Goal: Transaction & Acquisition: Purchase product/service

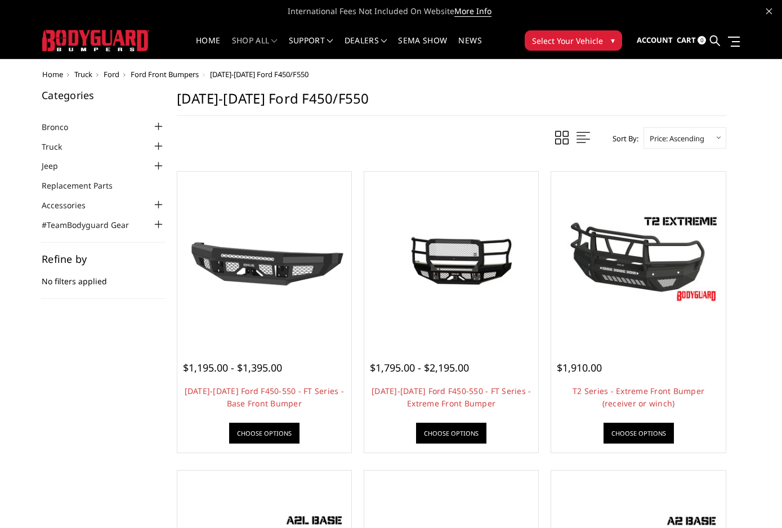
click at [131, 142] on li "Truck Chevrolet Chevrolet Front Bumpers 2024-2025 Chevrolet Silverado 2500/3500…" at bounding box center [104, 146] width 124 height 13
click at [155, 146] on div at bounding box center [159, 147] width 14 height 14
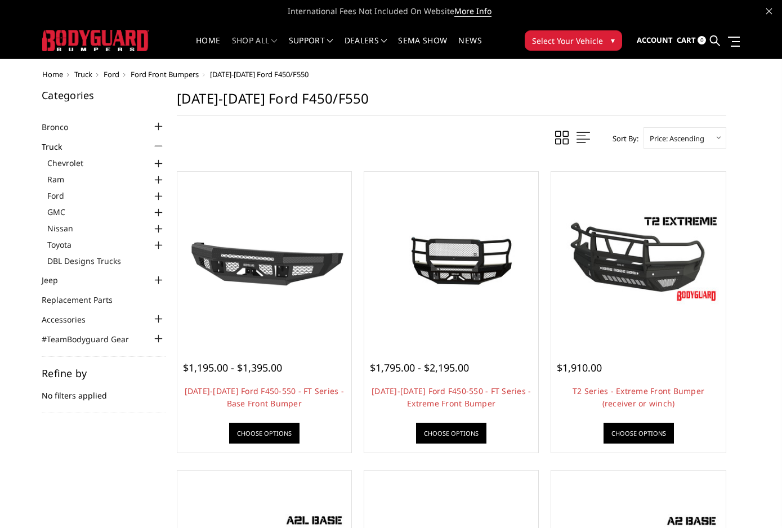
click at [66, 192] on link "Ford" at bounding box center [106, 196] width 118 height 12
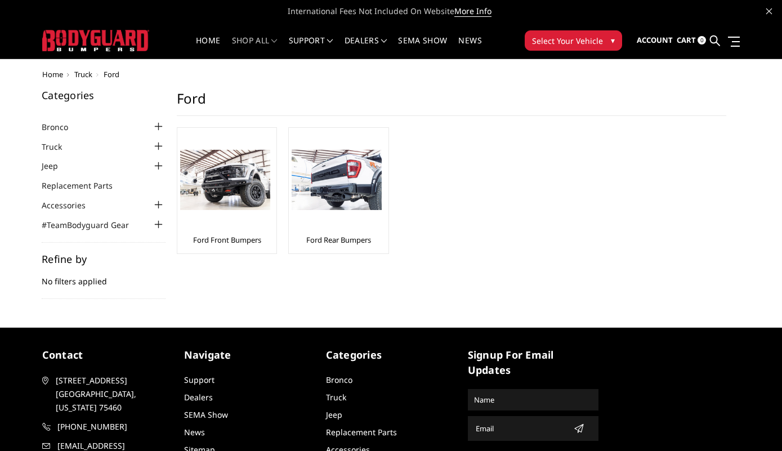
click at [232, 184] on img at bounding box center [225, 180] width 90 height 60
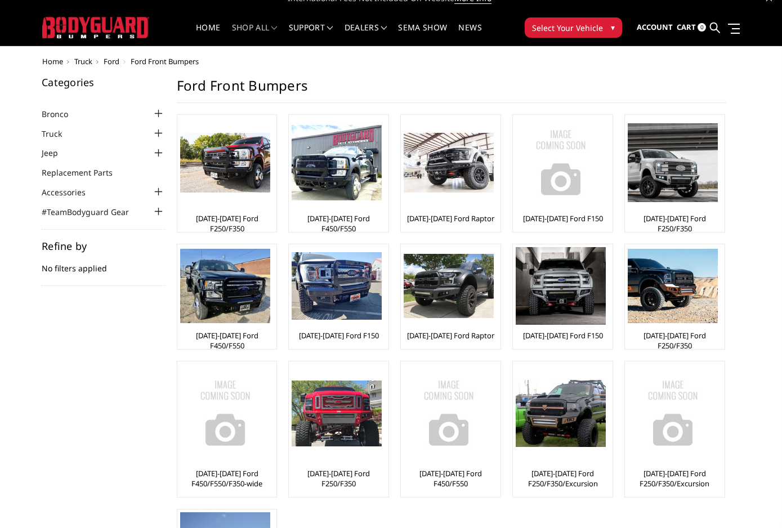
scroll to position [12, 0]
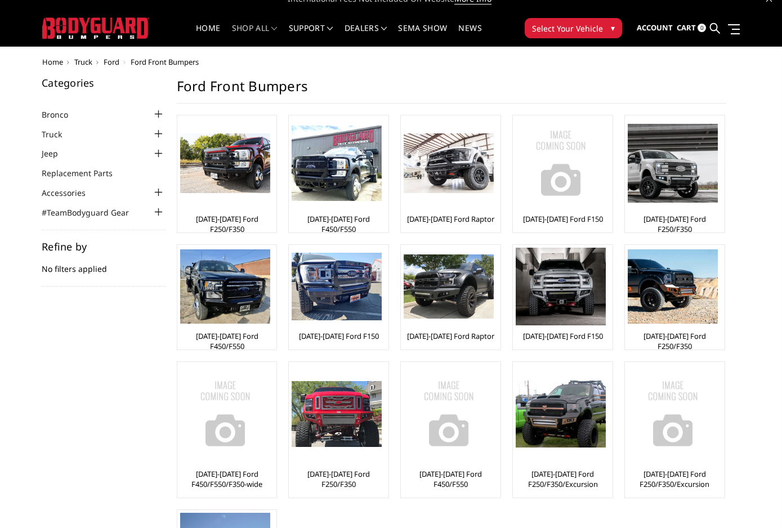
click at [225, 169] on img at bounding box center [225, 163] width 90 height 60
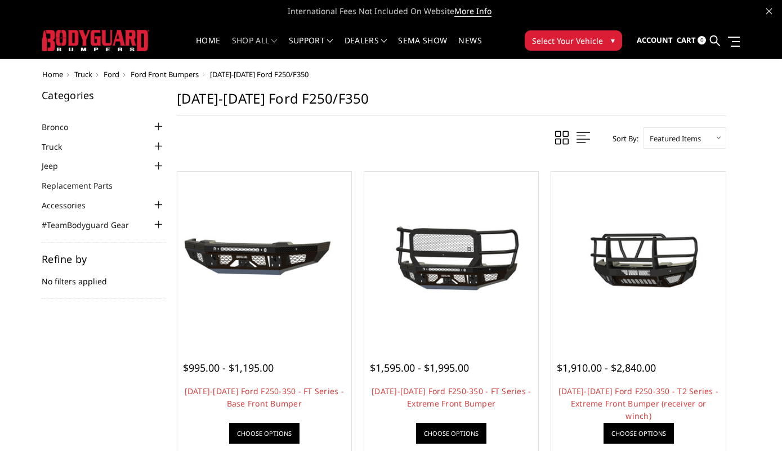
click at [108, 207] on li "Accessories Rigid Lighting Warn Winches Shackles" at bounding box center [104, 204] width 124 height 13
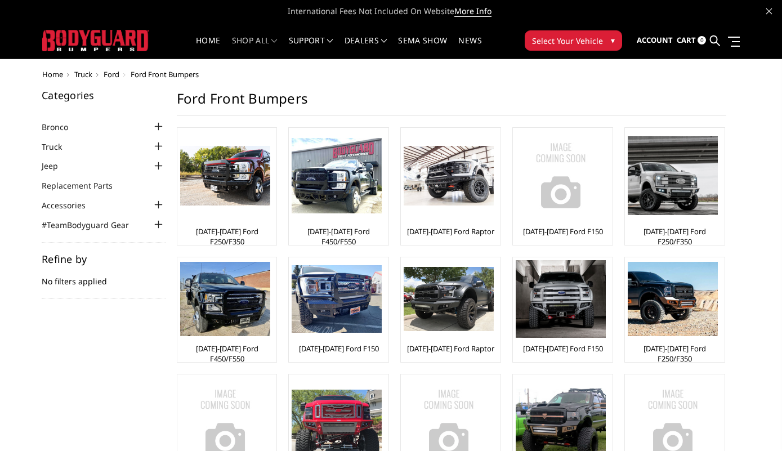
scroll to position [44, 0]
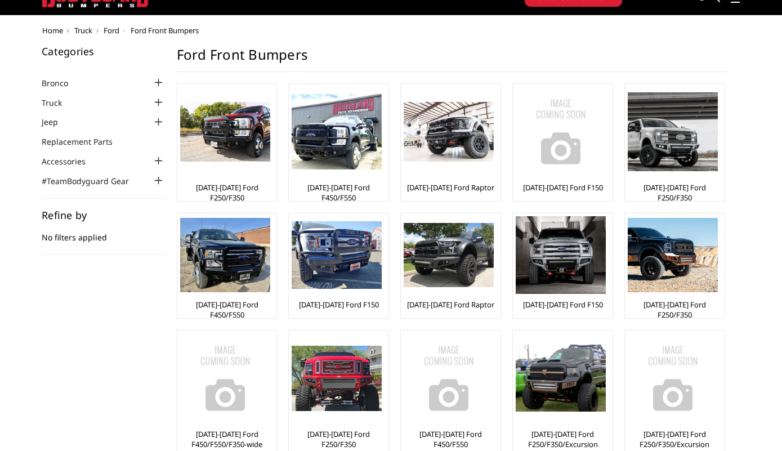
click at [339, 133] on img at bounding box center [337, 132] width 90 height 76
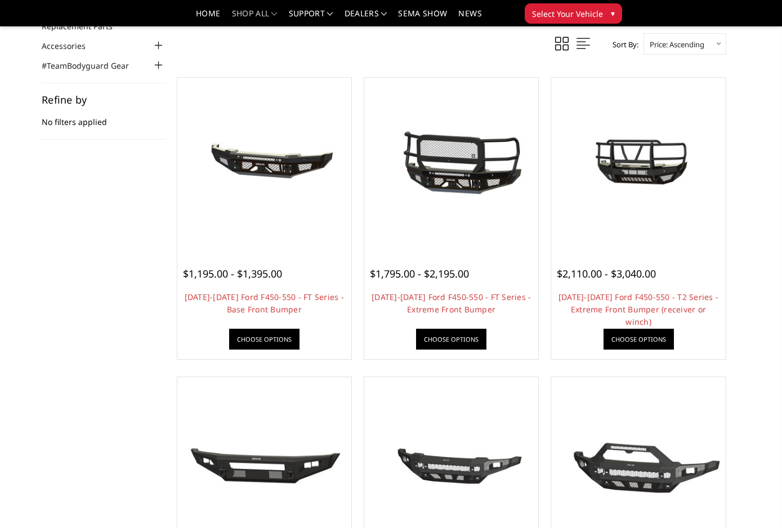
scroll to position [129, 0]
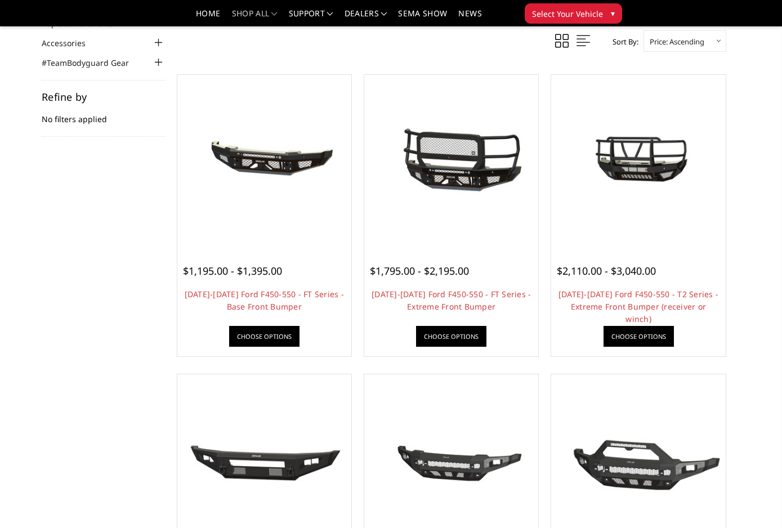
click at [701, 149] on img at bounding box center [638, 162] width 168 height 94
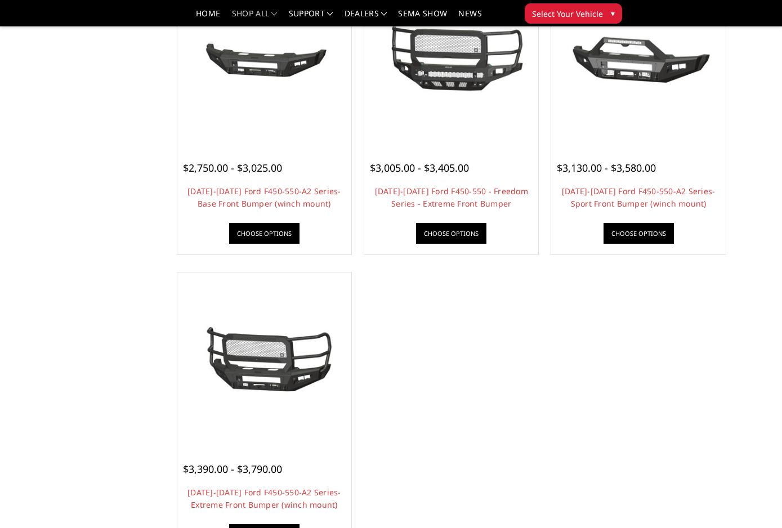
scroll to position [836, 0]
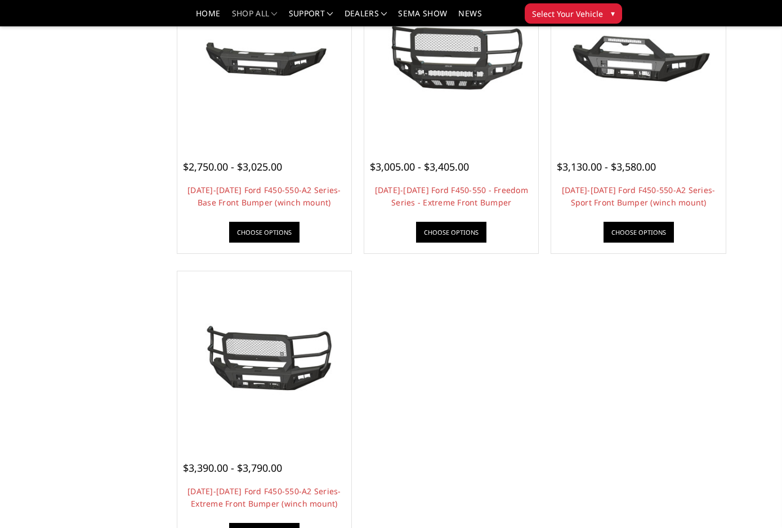
click at [202, 342] on img at bounding box center [264, 358] width 168 height 79
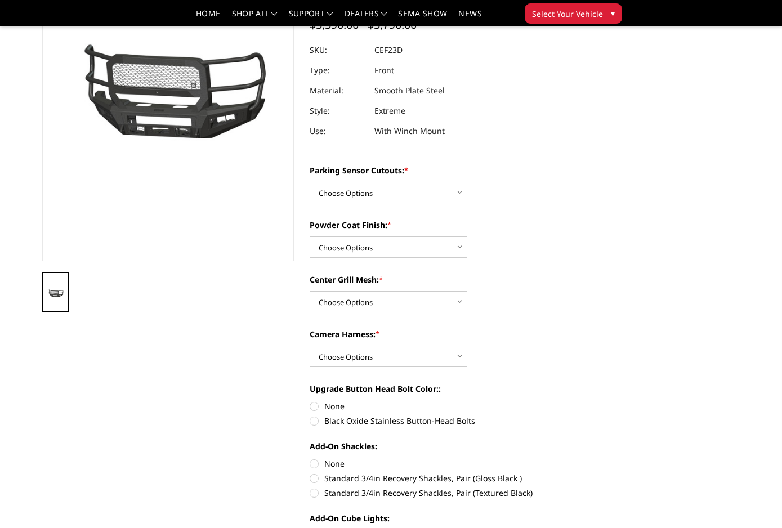
scroll to position [135, 0]
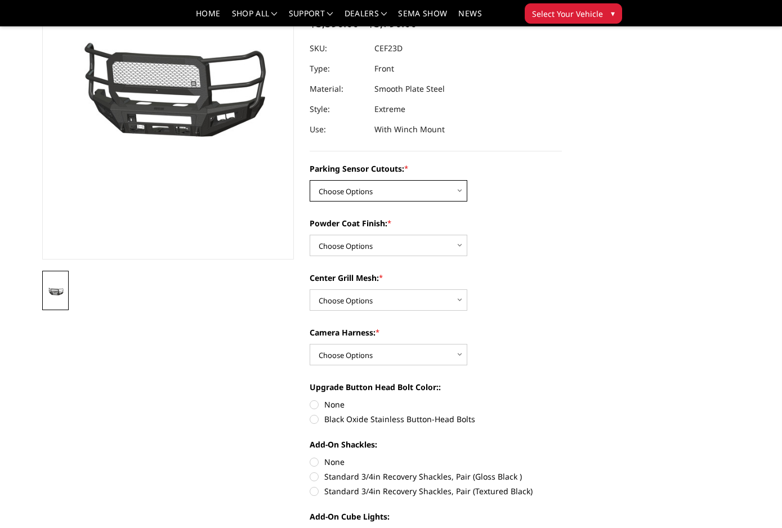
click at [438, 192] on select "Choose Options No-Without Parking Sensor Cutouts Yes-With Parking Sensor Cutouts" at bounding box center [389, 190] width 158 height 21
click at [445, 189] on select "Choose Options No-Without Parking Sensor Cutouts Yes-With Parking Sensor Cutouts" at bounding box center [389, 190] width 158 height 21
select select "2429"
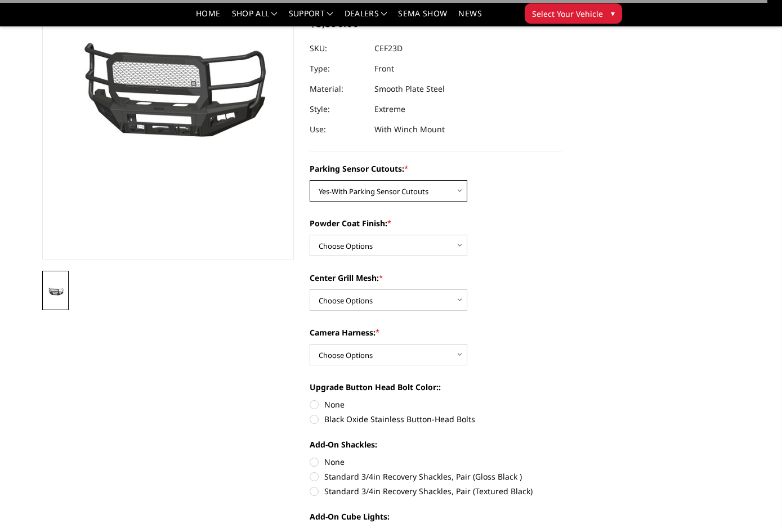
click at [452, 191] on select "Choose Options No-Without Parking Sensor Cutouts Yes-With Parking Sensor Cutouts" at bounding box center [389, 190] width 158 height 21
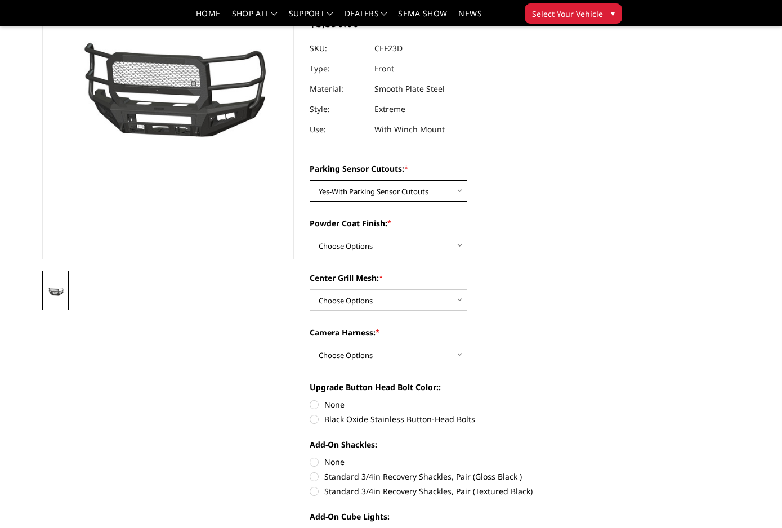
select select
click at [447, 243] on select "Choose Options Bare Metal Textured Black Powder Coat" at bounding box center [389, 245] width 158 height 21
select select "2430"
click at [447, 302] on select "Choose Options With Center Grill Mesh Without Center Grill Mesh" at bounding box center [389, 299] width 158 height 21
select select "2432"
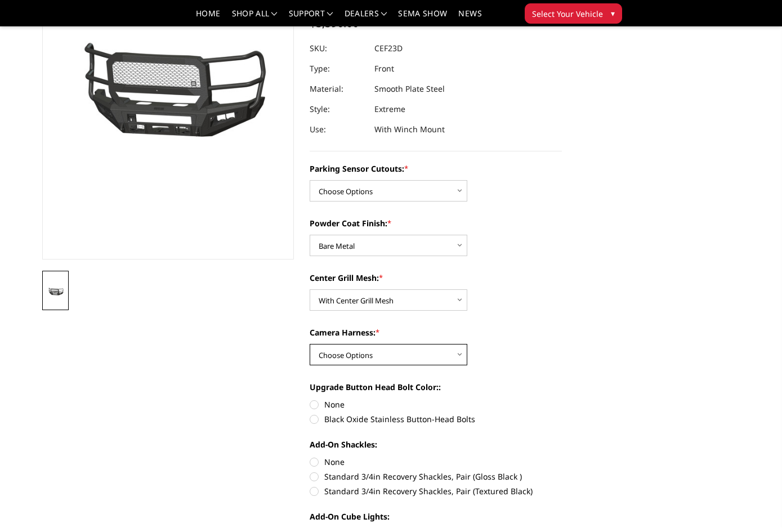
click at [448, 355] on select "Choose Options WITH Camera Harness WITHOUT Camera Harness" at bounding box center [389, 354] width 158 height 21
select select "2435"
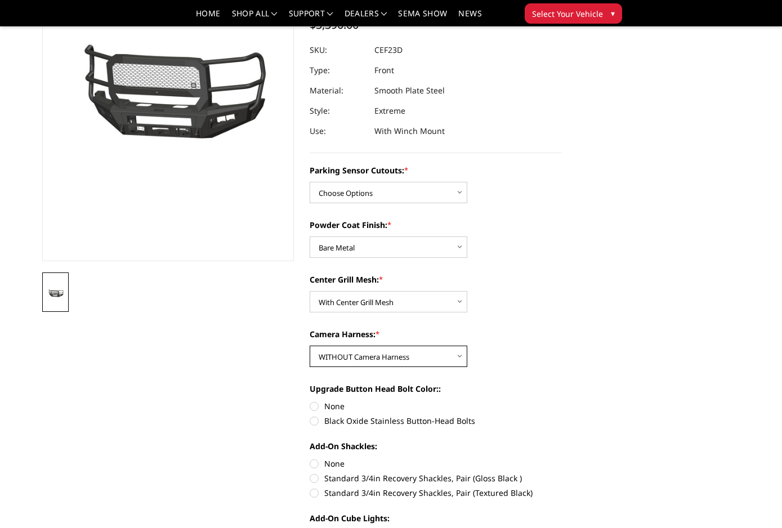
scroll to position [134, 0]
click at [314, 426] on label "Black Oxide Stainless Button-Head Bolts" at bounding box center [436, 421] width 252 height 12
click at [562, 400] on input "Black Oxide Stainless Button-Head Bolts" at bounding box center [562, 400] width 1 height 1
radio input "true"
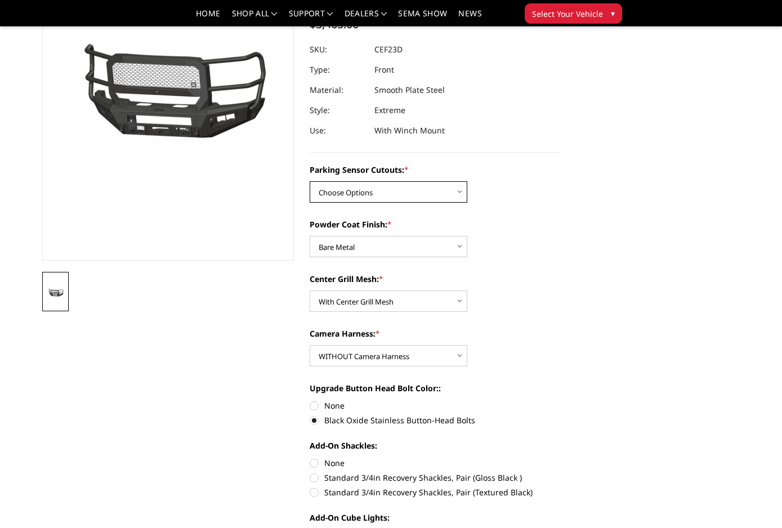
click at [447, 192] on select "Choose Options No-Without Parking Sensor Cutouts Yes-With Parking Sensor Cutouts" at bounding box center [389, 191] width 158 height 21
select select "2428"
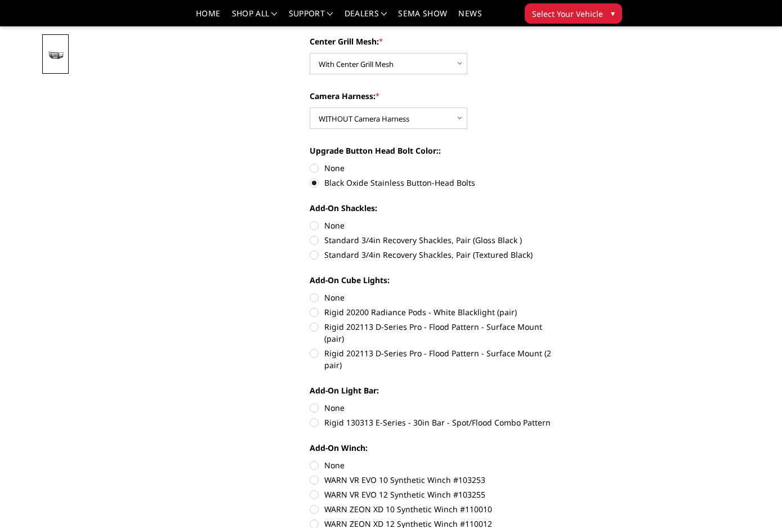
scroll to position [375, 0]
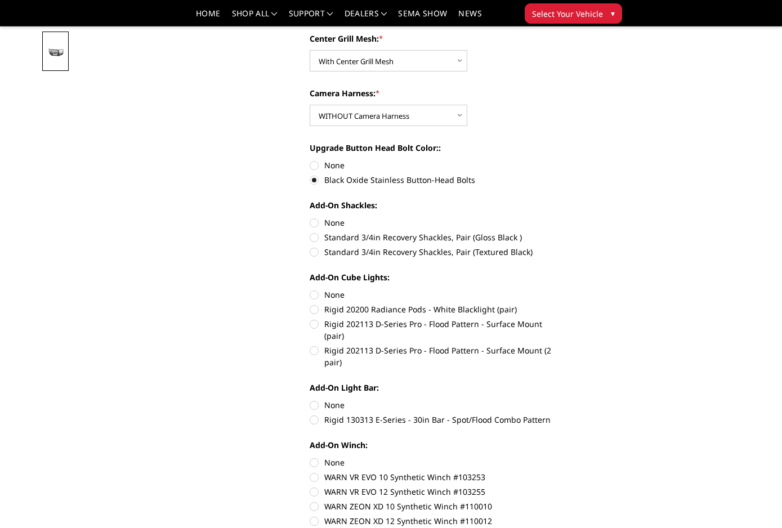
click at [320, 239] on label "Standard 3/4in Recovery Shackles, Pair (Gloss Black )" at bounding box center [436, 237] width 252 height 12
click at [562, 217] on input "Standard 3/4in Recovery Shackles, Pair (Gloss Black )" at bounding box center [562, 217] width 1 height 1
radio input "true"
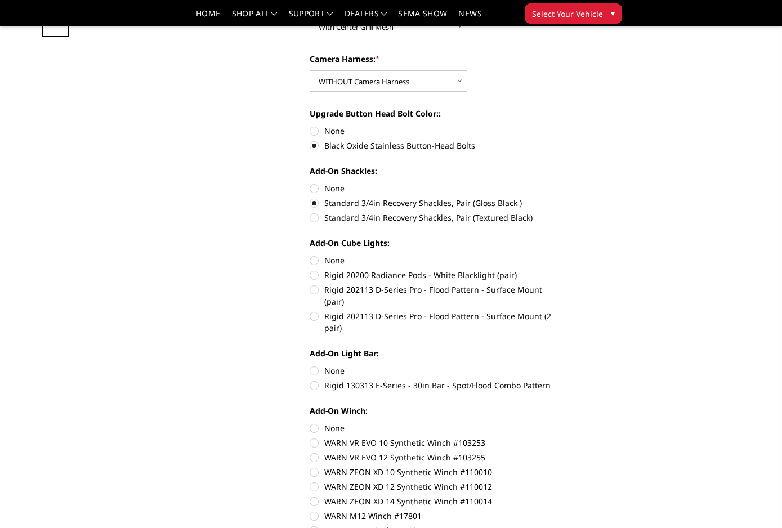
scroll to position [417, 0]
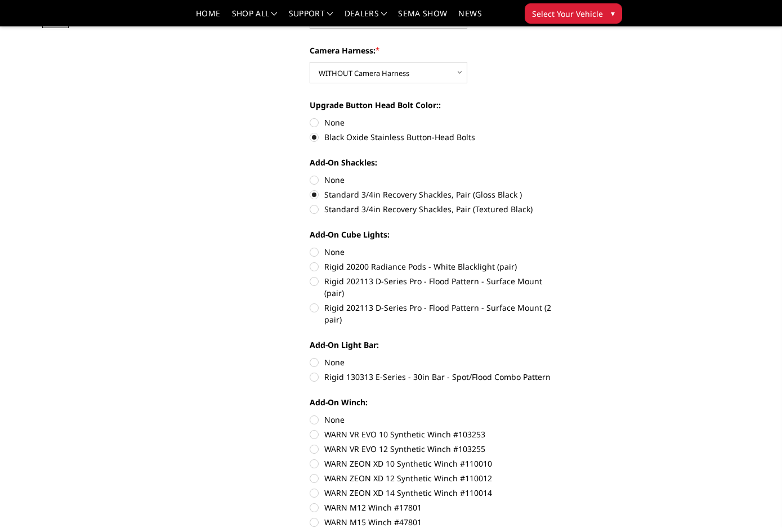
click at [310, 302] on label "Rigid 202113 D-Series Pro - Flood Pattern - Surface Mount (2 pair)" at bounding box center [436, 314] width 252 height 24
click at [562, 276] on input "Rigid 202113 D-Series Pro - Flood Pattern - Surface Mount (2 pair)" at bounding box center [562, 275] width 1 height 1
radio input "true"
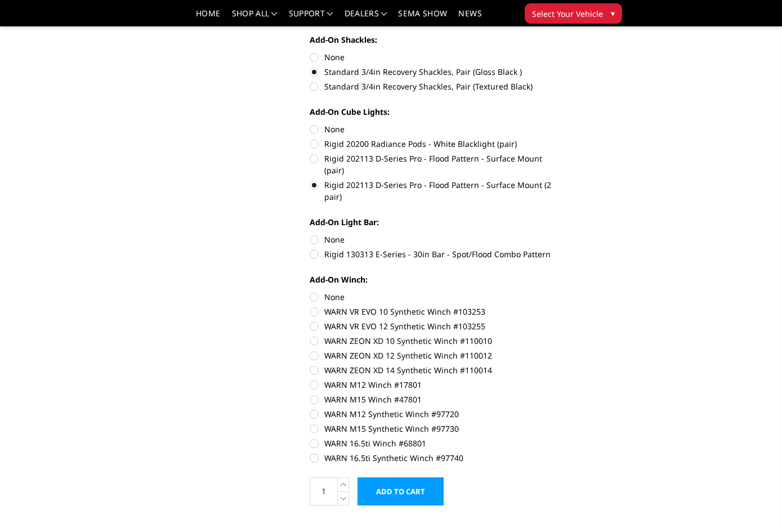
scroll to position [542, 0]
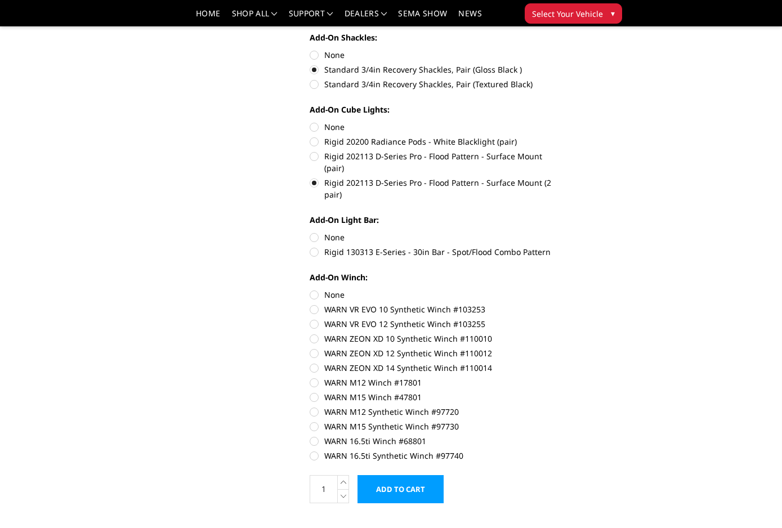
click at [319, 246] on label "Rigid 130313 E-Series - 30in Bar - Spot/Flood Combo Pattern" at bounding box center [436, 252] width 252 height 12
click at [562, 232] on input "Rigid 130313 E-Series - 30in Bar - Spot/Flood Combo Pattern" at bounding box center [562, 231] width 1 height 1
radio input "true"
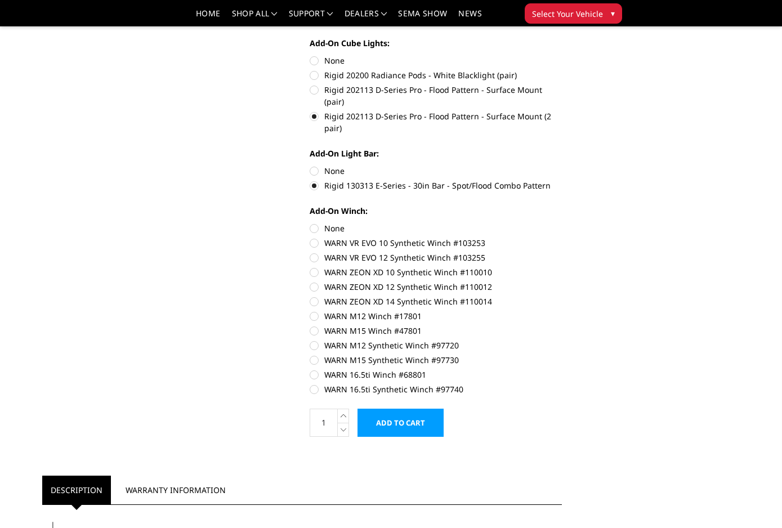
scroll to position [611, 0]
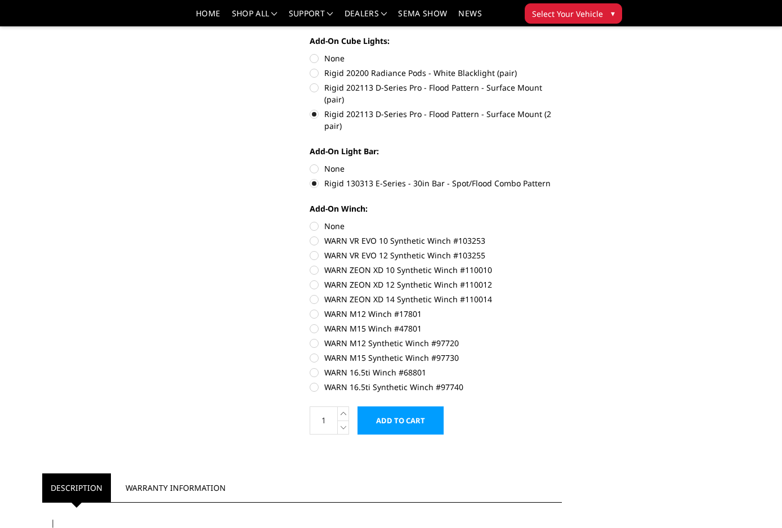
click at [314, 235] on label "WARN VR EVO 10 Synthetic Winch #103253" at bounding box center [436, 241] width 252 height 12
click at [562, 221] on input "WARN VR EVO 10 Synthetic Winch #103253" at bounding box center [562, 220] width 1 height 1
radio input "true"
click at [316, 381] on label "WARN 16.5ti Synthetic Winch #97740" at bounding box center [436, 387] width 252 height 12
click at [562, 367] on input "WARN 16.5ti Synthetic Winch #97740" at bounding box center [562, 367] width 1 height 1
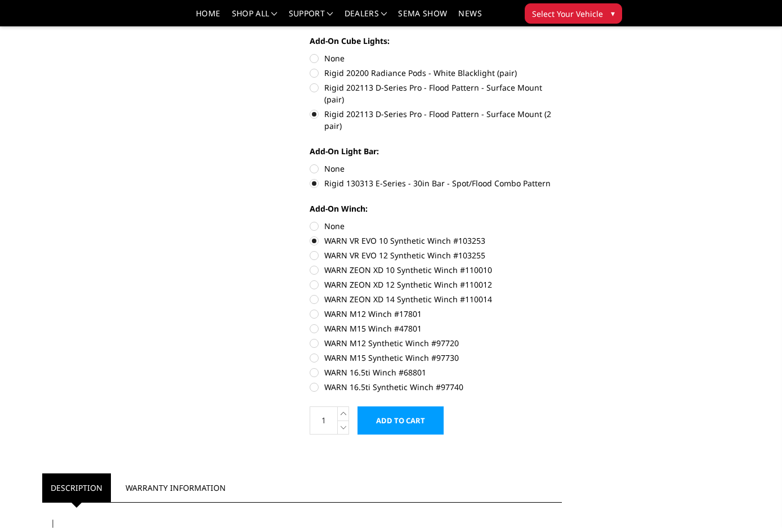
radio input "true"
click at [313, 235] on label "WARN VR EVO 10 Synthetic Winch #103253" at bounding box center [436, 241] width 252 height 12
click at [562, 221] on input "WARN VR EVO 10 Synthetic Winch #103253" at bounding box center [562, 220] width 1 height 1
radio input "true"
click at [313, 381] on label "WARN 16.5ti Synthetic Winch #97740" at bounding box center [436, 387] width 252 height 12
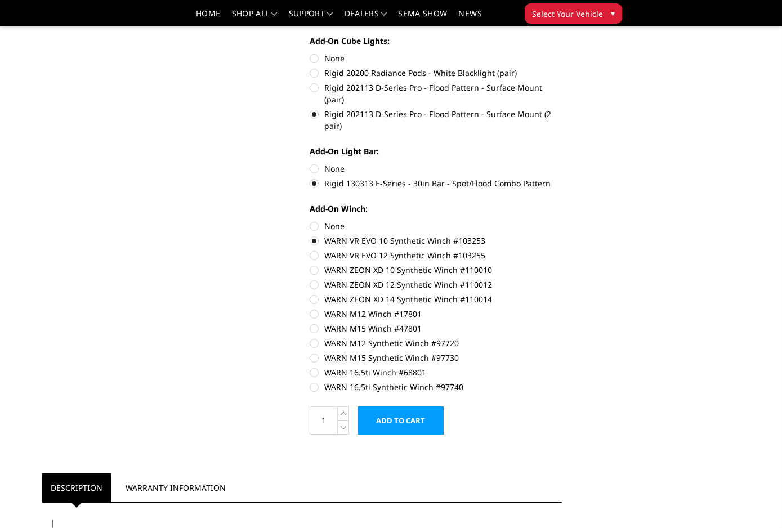
click at [562, 367] on input "WARN 16.5ti Synthetic Winch #97740" at bounding box center [562, 367] width 1 height 1
radio input "true"
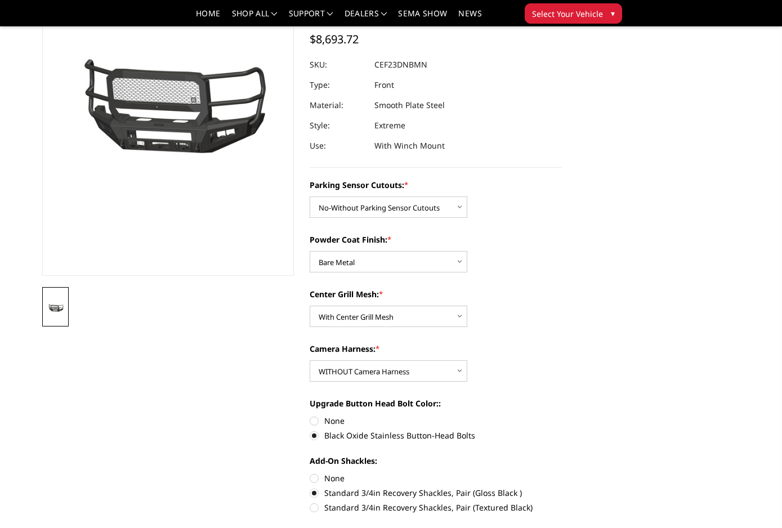
scroll to position [128, 0]
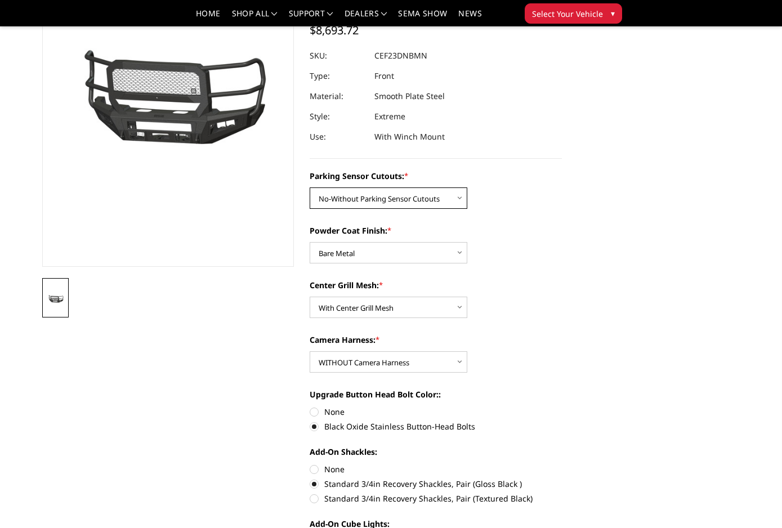
click at [439, 198] on select "Choose Options No-Without Parking Sensor Cutouts Yes-With Parking Sensor Cutouts" at bounding box center [389, 198] width 158 height 21
click at [453, 192] on select "Choose Options No-Without Parking Sensor Cutouts Yes-With Parking Sensor Cutouts" at bounding box center [389, 198] width 158 height 21
select select "2428"
click at [437, 306] on select "Choose Options With Center Grill Mesh Without Center Grill Mesh" at bounding box center [389, 307] width 158 height 21
click at [453, 308] on select "Choose Options With Center Grill Mesh Without Center Grill Mesh" at bounding box center [389, 307] width 158 height 21
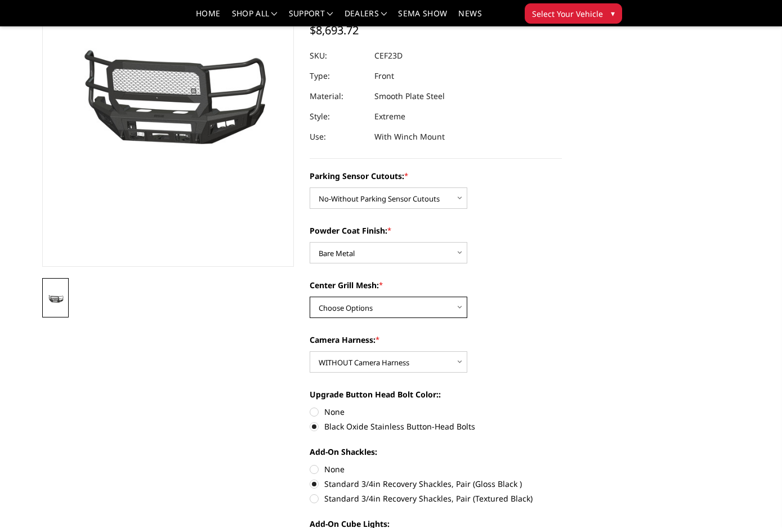
select select "2432"
click at [455, 360] on select "Choose Options WITH Camera Harness WITHOUT Camera Harness" at bounding box center [389, 361] width 158 height 21
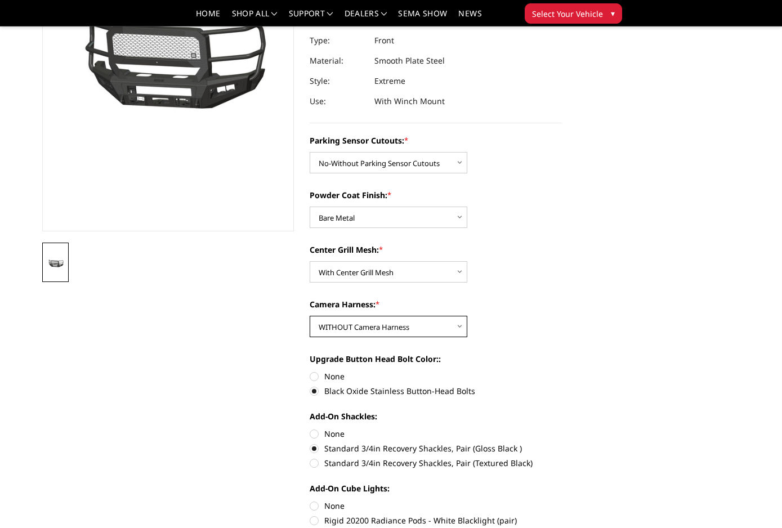
scroll to position [118, 0]
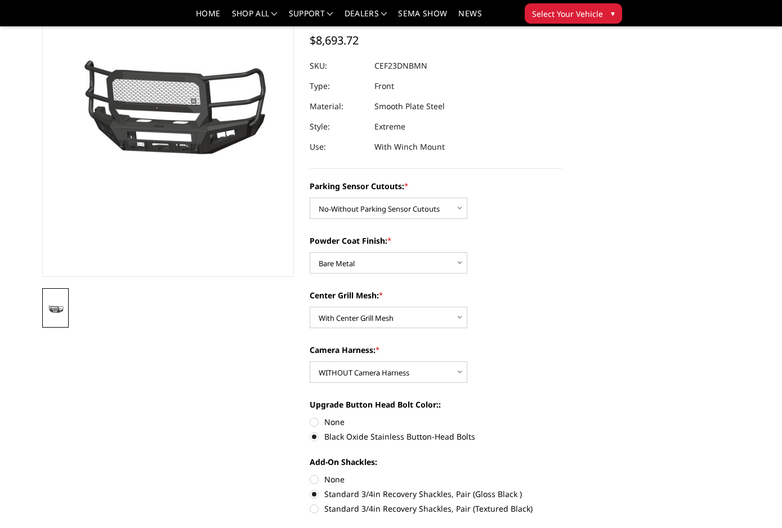
click at [317, 421] on label "None" at bounding box center [436, 422] width 252 height 12
click at [310, 417] on input "None" at bounding box center [310, 416] width 1 height 1
radio input "true"
click at [317, 438] on label "Black Oxide Stainless Button-Head Bolts" at bounding box center [436, 437] width 252 height 12
click at [562, 417] on input "Black Oxide Stainless Button-Head Bolts" at bounding box center [562, 416] width 1 height 1
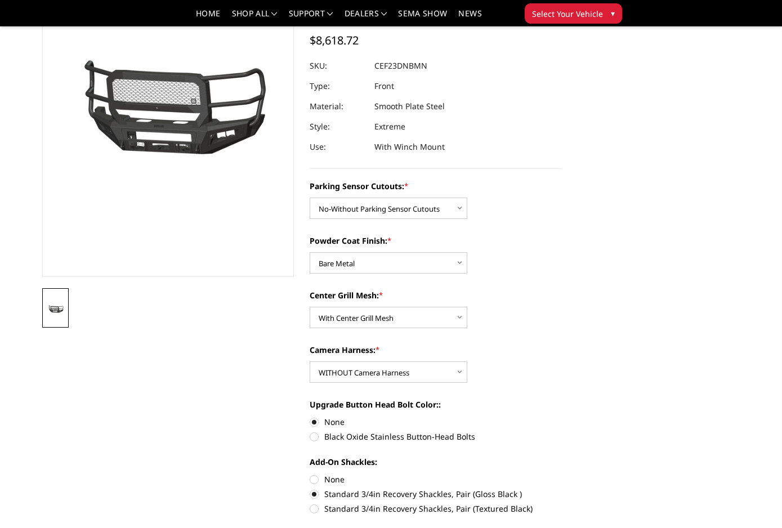
radio input "true"
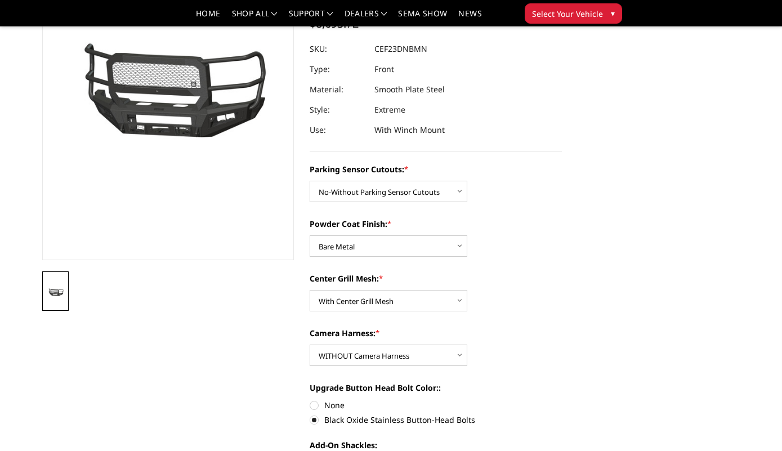
scroll to position [0, 0]
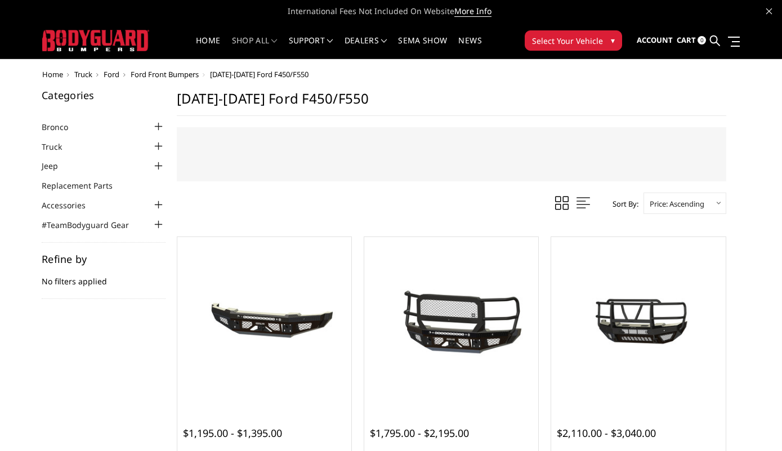
click at [75, 205] on link "Accessories" at bounding box center [71, 205] width 58 height 12
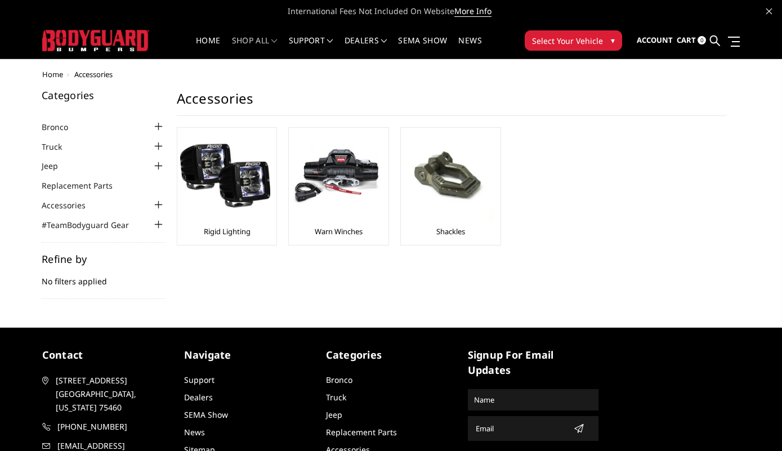
click at [159, 204] on div at bounding box center [159, 205] width 14 height 14
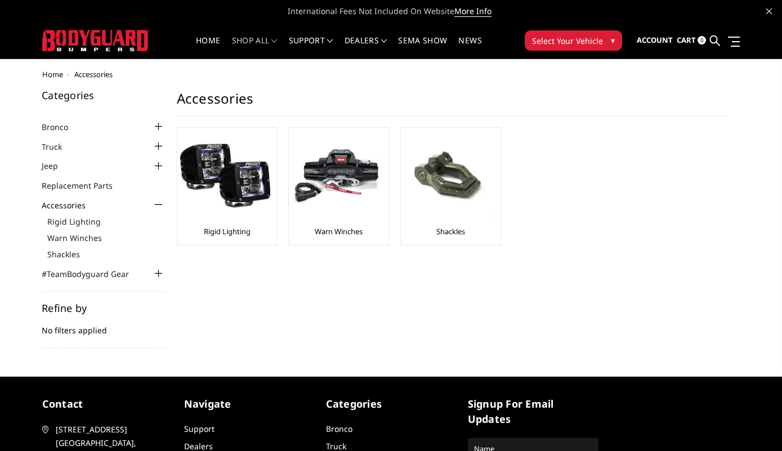
click at [459, 196] on img at bounding box center [449, 176] width 90 height 90
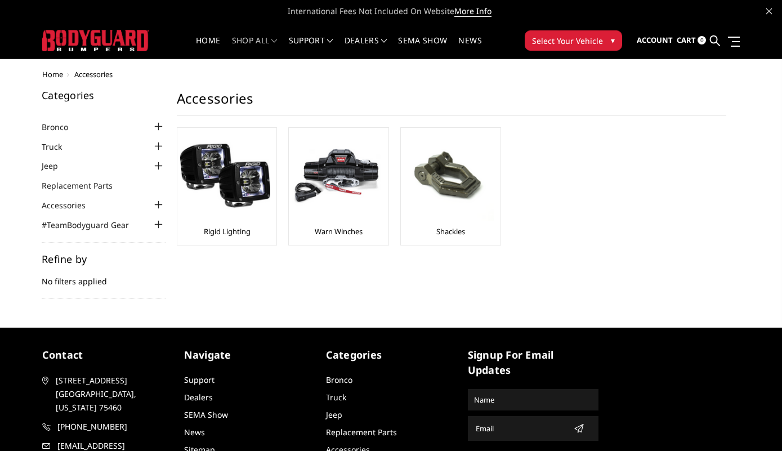
click at [349, 188] on img at bounding box center [337, 176] width 90 height 90
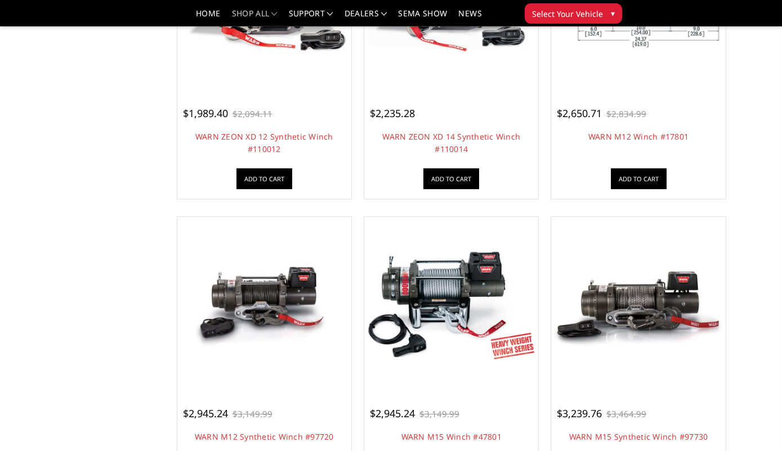
scroll to position [516, 0]
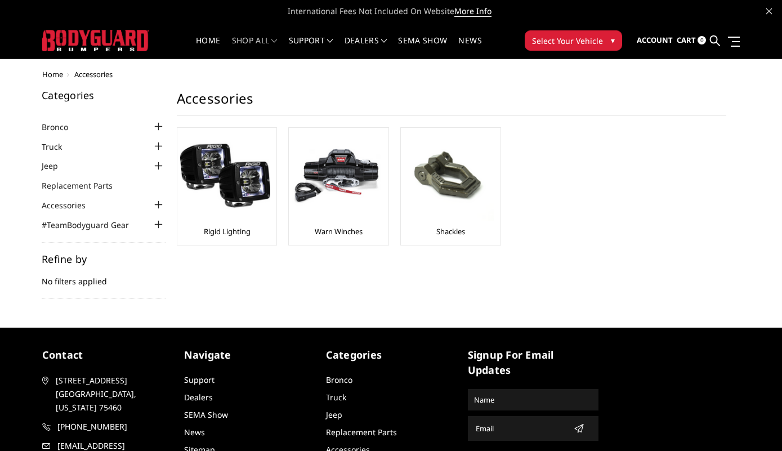
click at [201, 185] on img at bounding box center [225, 176] width 90 height 90
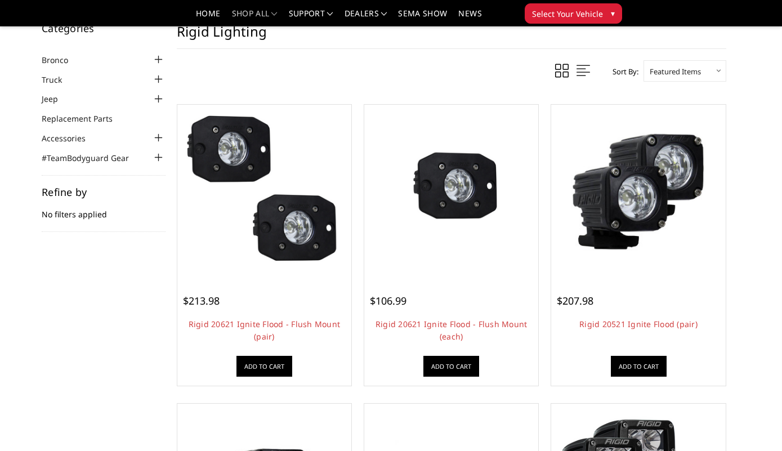
scroll to position [20, 0]
